Goal: Task Accomplishment & Management: Use online tool/utility

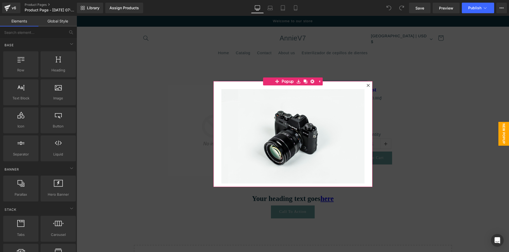
click at [365, 86] on div at bounding box center [368, 85] width 6 height 6
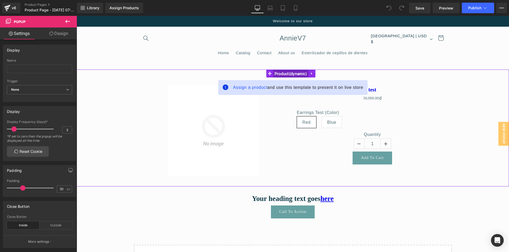
click at [293, 70] on span "Product" at bounding box center [290, 74] width 35 height 8
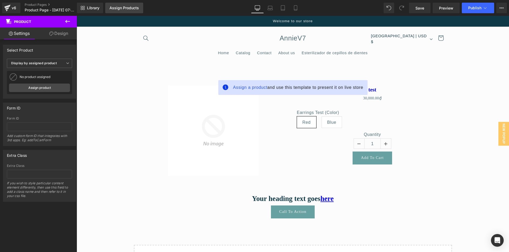
click at [114, 5] on link "Assign Products" at bounding box center [124, 8] width 38 height 11
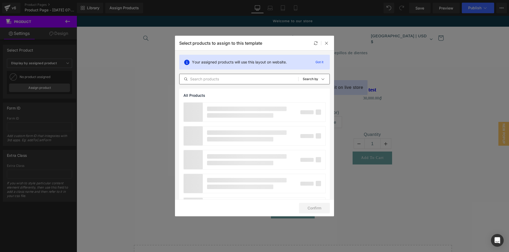
click at [236, 80] on input "text" at bounding box center [238, 79] width 119 height 6
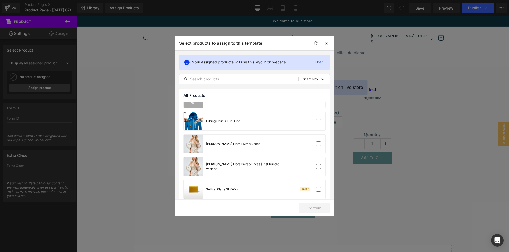
scroll to position [132, 0]
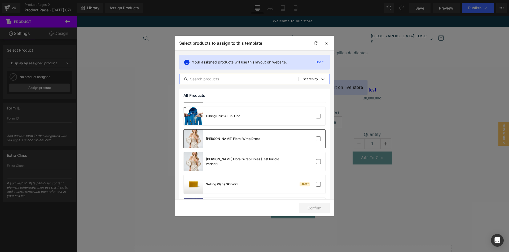
click at [250, 143] on div "[PERSON_NAME] Floral Wrap Dress" at bounding box center [254, 139] width 141 height 19
drag, startPoint x: 320, startPoint y: 212, endPoint x: 364, endPoint y: 188, distance: 50.6
click at [320, 212] on button "Confirm" at bounding box center [314, 208] width 31 height 11
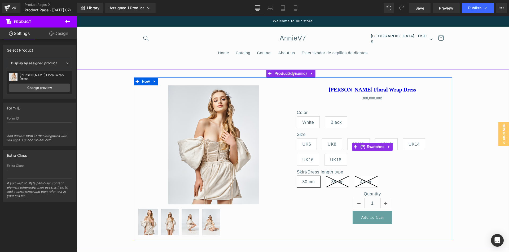
drag, startPoint x: 332, startPoint y: 145, endPoint x: 340, endPoint y: 145, distance: 7.9
click at [332, 145] on span "UK8" at bounding box center [331, 144] width 9 height 11
click at [349, 139] on span "UK10" at bounding box center [358, 145] width 23 height 12
click at [325, 123] on span "Black" at bounding box center [336, 123] width 22 height 12
click at [328, 142] on span "UK8" at bounding box center [331, 144] width 9 height 11
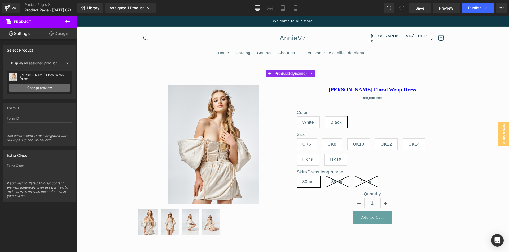
drag, startPoint x: 36, startPoint y: 85, endPoint x: 114, endPoint y: 89, distance: 78.2
click at [36, 85] on link "Change preview" at bounding box center [39, 88] width 61 height 8
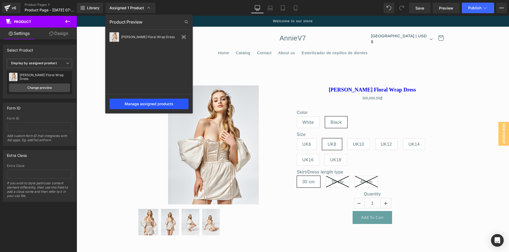
click at [155, 103] on div "Manage assigned products" at bounding box center [148, 104] width 79 height 11
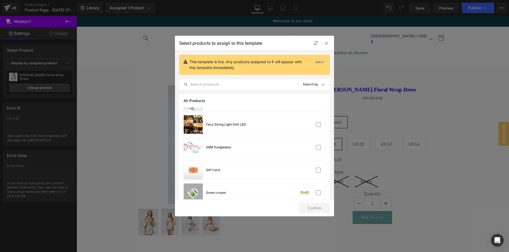
scroll to position [57, 0]
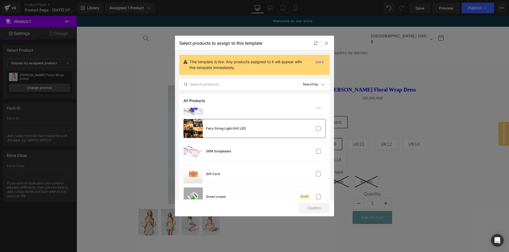
click at [265, 134] on div "Fairy String Light G40 LED" at bounding box center [254, 128] width 141 height 19
click at [313, 210] on button "Confirm" at bounding box center [314, 208] width 31 height 11
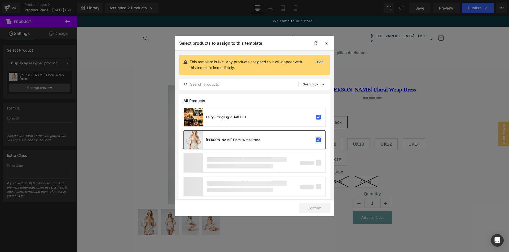
click at [317, 139] on label at bounding box center [318, 140] width 5 height 5
click at [318, 140] on input "checkbox" at bounding box center [318, 140] width 0 height 0
click at [318, 213] on button "Confirm" at bounding box center [314, 208] width 31 height 11
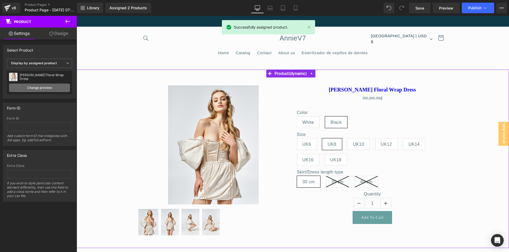
click at [48, 88] on link "Change preview" at bounding box center [39, 88] width 61 height 8
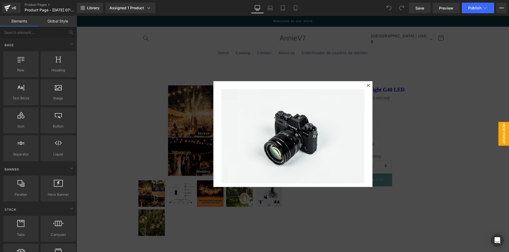
click at [367, 85] on icon at bounding box center [367, 85] width 3 height 3
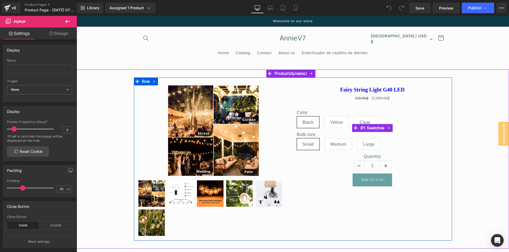
click at [330, 123] on span "Yellow" at bounding box center [336, 122] width 13 height 11
click at [375, 100] on span "(P) Price" at bounding box center [380, 98] width 19 height 8
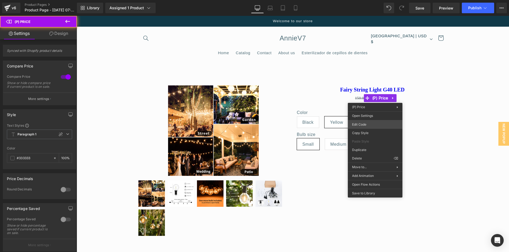
click at [363, 0] on div "(P) Price You are previewing how the will restyle your page. You can not edit E…" at bounding box center [254, 0] width 509 height 0
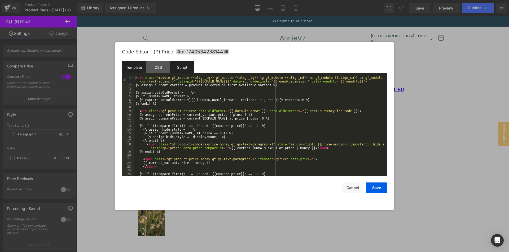
click at [182, 66] on div "Script" at bounding box center [182, 67] width 24 height 12
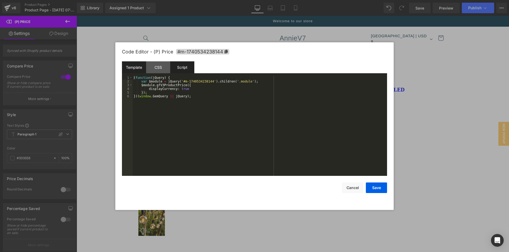
click at [130, 66] on div "Template" at bounding box center [134, 67] width 24 height 12
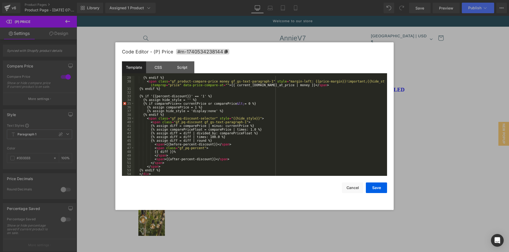
scroll to position [115, 0]
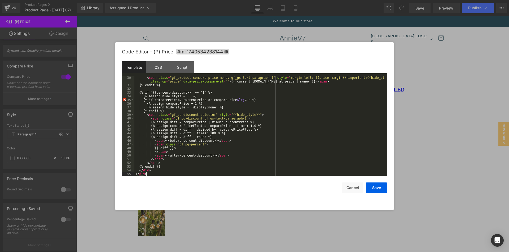
click at [159, 174] on div "< span class = "gf_product-compare-price money gf_gs-text-paragraph-1" style = …" at bounding box center [259, 131] width 250 height 111
click at [161, 170] on div "< span class = "gf_product-compare-price money gf_gs-text-paragraph-1" style = …" at bounding box center [259, 131] width 250 height 111
click at [167, 167] on div "< span class = "gf_product-compare-price money gf_gs-text-paragraph-1" style = …" at bounding box center [259, 131] width 250 height 111
click at [355, 185] on button "Cancel" at bounding box center [352, 188] width 21 height 11
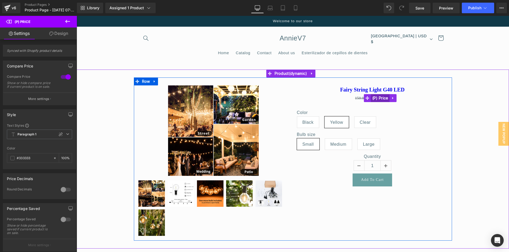
drag, startPoint x: 373, startPoint y: 98, endPoint x: 374, endPoint y: 101, distance: 3.4
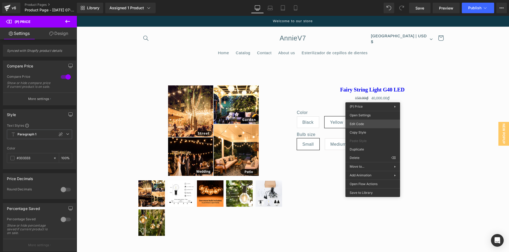
click at [373, 0] on div "(P) Price You are previewing how the will restyle your page. You can not edit E…" at bounding box center [254, 0] width 509 height 0
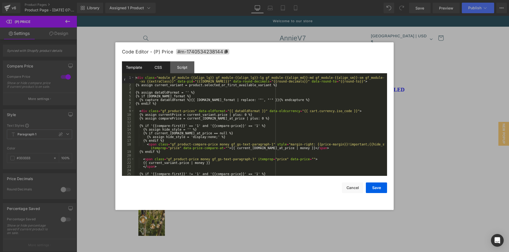
click at [158, 70] on div "CSS" at bounding box center [158, 67] width 24 height 12
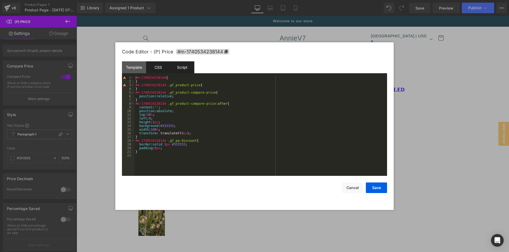
click at [183, 65] on div "Script" at bounding box center [182, 67] width 24 height 12
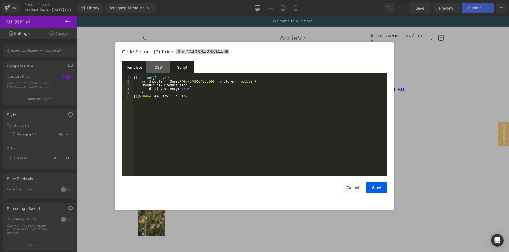
click at [133, 70] on div "Template" at bounding box center [134, 67] width 24 height 12
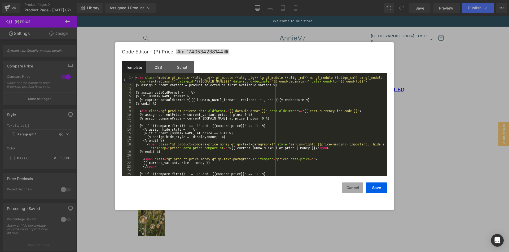
click at [357, 188] on button "Cancel" at bounding box center [352, 188] width 21 height 11
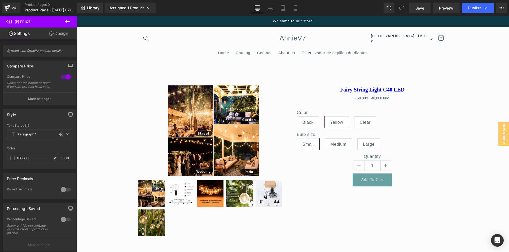
click at [67, 21] on icon at bounding box center [67, 21] width 5 height 3
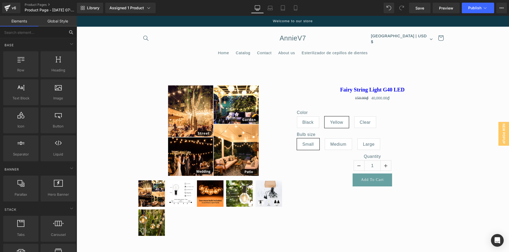
click at [17, 30] on input "text" at bounding box center [32, 32] width 65 height 12
type input "liqui"
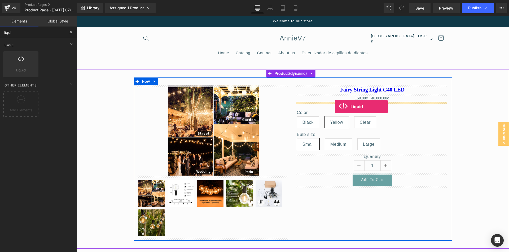
drag, startPoint x: 95, startPoint y: 81, endPoint x: 335, endPoint y: 107, distance: 240.6
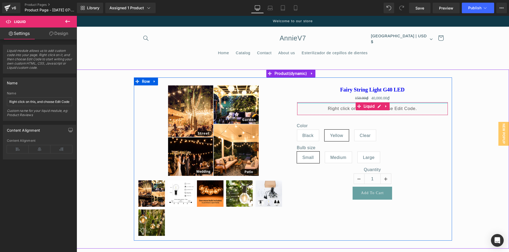
click at [352, 104] on div at bounding box center [372, 103] width 150 height 1
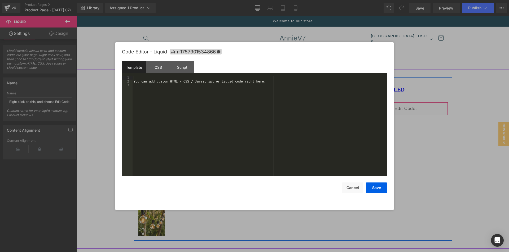
click at [377, 107] on div "Liquid" at bounding box center [372, 108] width 151 height 13
click at [161, 83] on div "You can add custom HTML / CSS / Javascript or Liquid code right here." at bounding box center [259, 130] width 254 height 108
drag, startPoint x: 376, startPoint y: 185, endPoint x: 377, endPoint y: 180, distance: 4.8
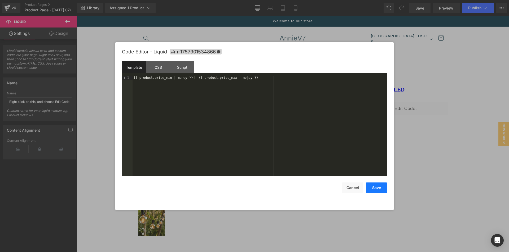
click at [376, 185] on button "Save" at bounding box center [376, 188] width 21 height 11
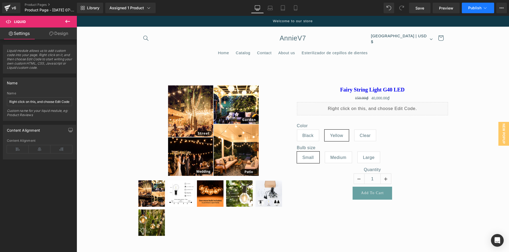
click at [472, 5] on button "Publish" at bounding box center [478, 8] width 32 height 11
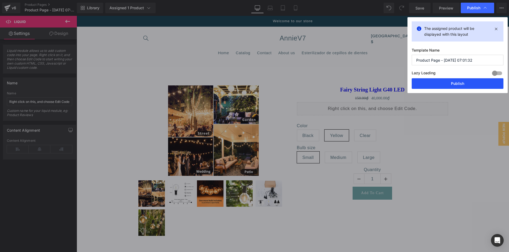
click at [461, 83] on button "Publish" at bounding box center [457, 83] width 92 height 11
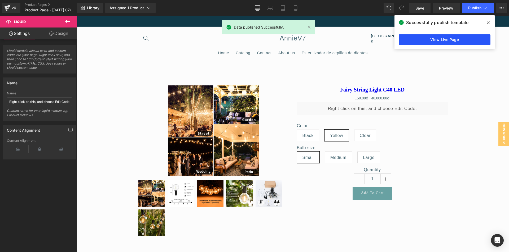
click at [460, 40] on link "View Live Page" at bounding box center [444, 39] width 92 height 11
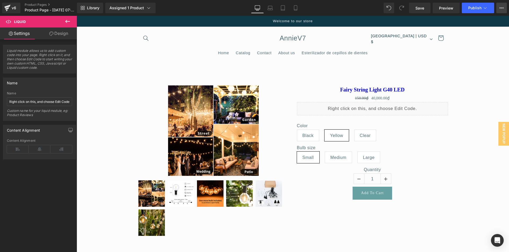
click at [502, 8] on icon at bounding box center [501, 8] width 4 height 4
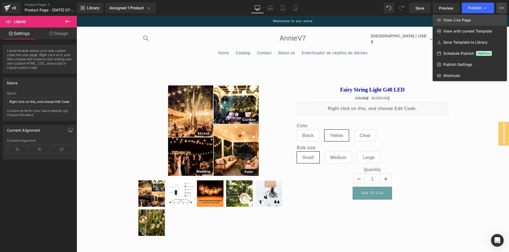
click at [475, 21] on link "View Live Page" at bounding box center [469, 20] width 74 height 11
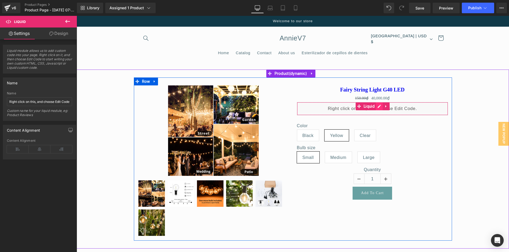
click at [376, 108] on div "Liquid" at bounding box center [372, 108] width 151 height 13
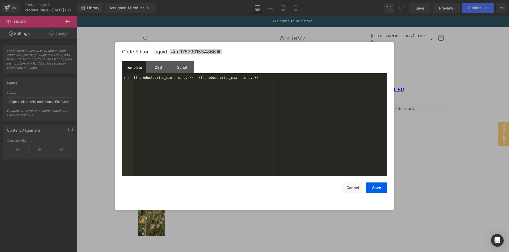
click at [204, 79] on div "{{ product.price_min | money }} - {{ product.price_max | money }}" at bounding box center [259, 130] width 254 height 108
